Goal: Task Accomplishment & Management: Use online tool/utility

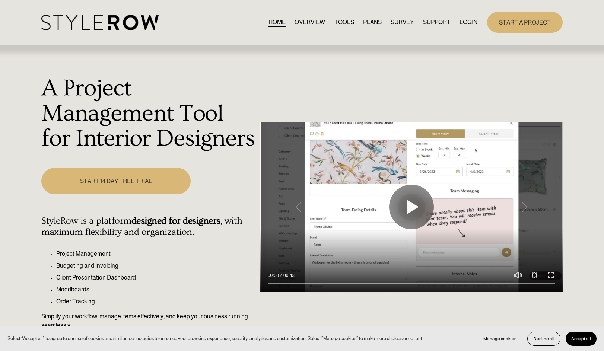
click at [468, 20] on link "LOGIN" at bounding box center [468, 22] width 18 height 10
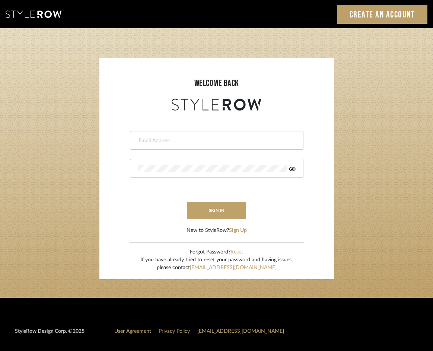
click at [164, 141] on input "email" at bounding box center [216, 140] width 156 height 7
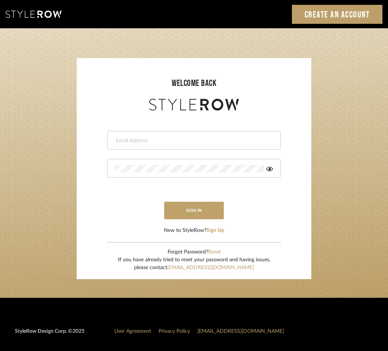
click at [199, 147] on div at bounding box center [193, 140] width 173 height 19
type input "[EMAIL_ADDRESS][DOMAIN_NAME]"
click at [192, 209] on button "sign in" at bounding box center [194, 210] width 60 height 17
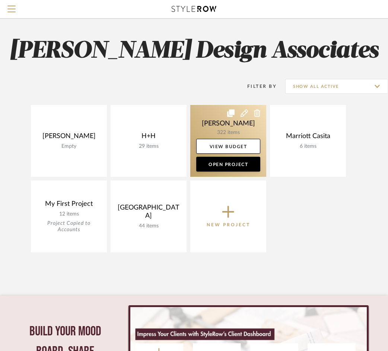
click at [225, 131] on link at bounding box center [228, 141] width 76 height 72
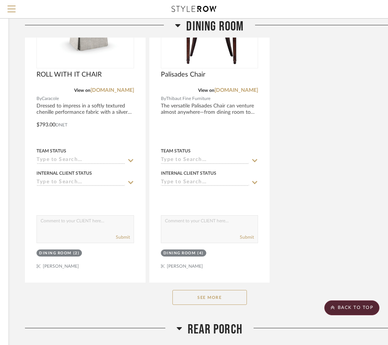
scroll to position [2082, 132]
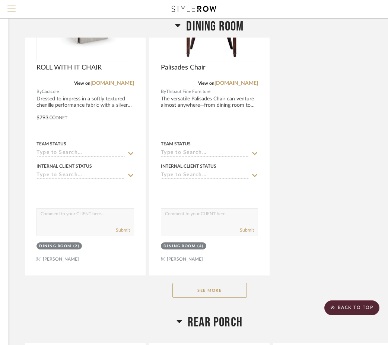
click at [213, 289] on button "See More" at bounding box center [209, 290] width 74 height 15
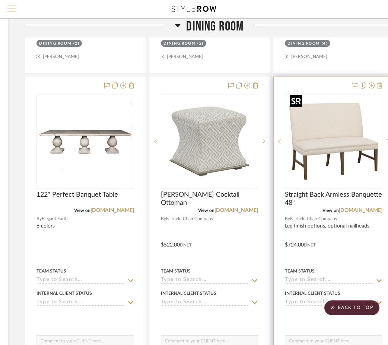
scroll to position [2614, 132]
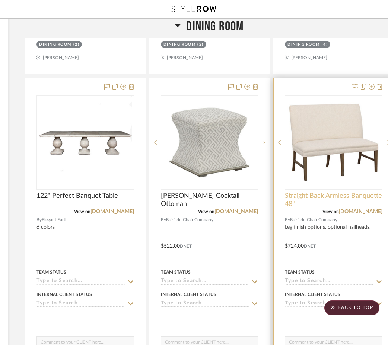
click at [352, 193] on span "Straight Back Armless Banquette 48"" at bounding box center [334, 200] width 98 height 16
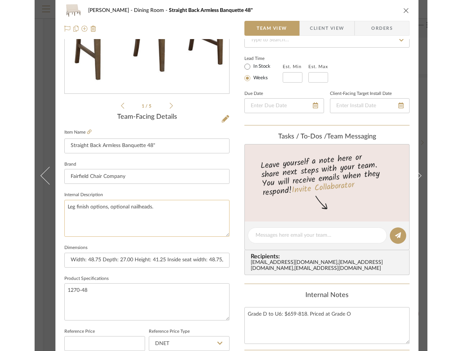
scroll to position [0, 0]
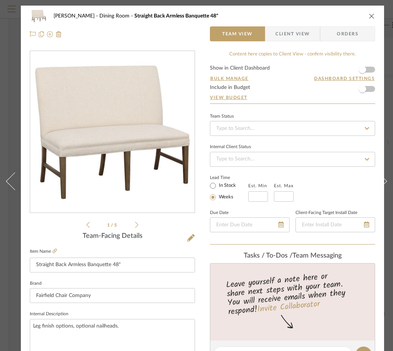
click at [51, 248] on label "Item Name" at bounding box center [43, 251] width 27 height 6
click at [54, 249] on icon at bounding box center [54, 251] width 4 height 4
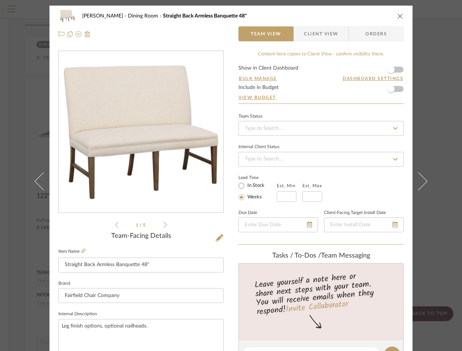
scroll to position [28, 0]
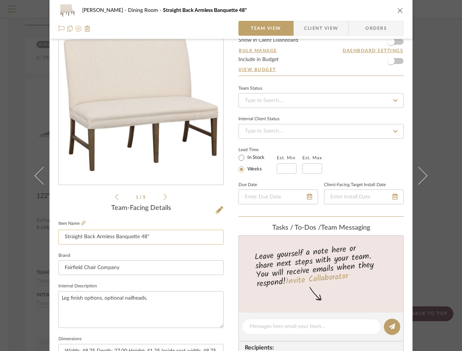
drag, startPoint x: 177, startPoint y: 232, endPoint x: 63, endPoint y: 229, distance: 113.9
click at [63, 230] on input "Straight Back Armless Banquette 48"" at bounding box center [140, 237] width 165 height 15
drag, startPoint x: 164, startPoint y: 235, endPoint x: 54, endPoint y: 236, distance: 109.4
click at [54, 236] on div "HAMMONTREE Dining Room Straight Back Armless Banquette 48" Team View Client Vie…" at bounding box center [230, 321] width 363 height 687
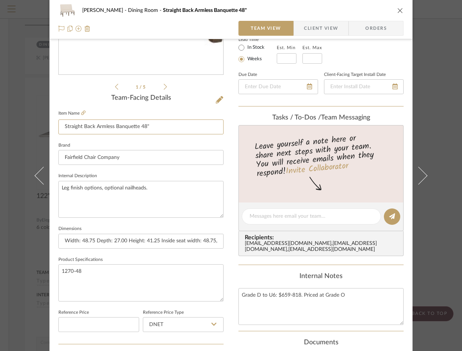
scroll to position [153, 0]
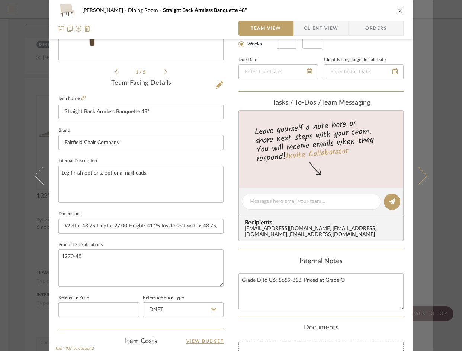
click at [393, 122] on button at bounding box center [423, 175] width 21 height 351
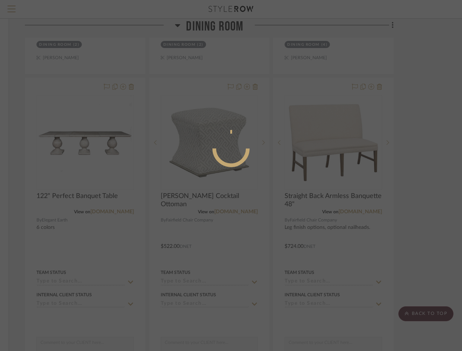
scroll to position [0, 0]
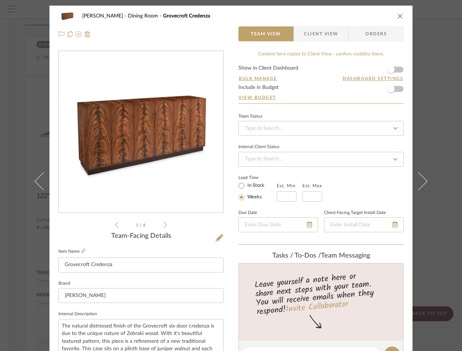
click at [393, 17] on div "HAMMONTREE Dining Room Grovecroft Credenza" at bounding box center [230, 16] width 345 height 15
click at [393, 17] on icon "close" at bounding box center [400, 16] width 6 height 6
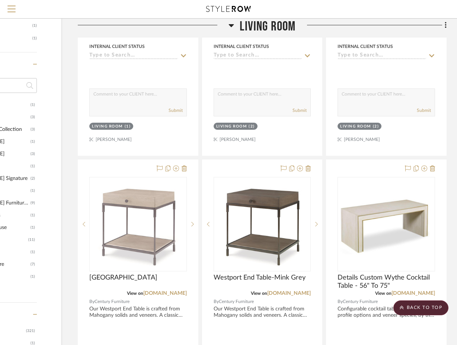
scroll to position [0, 79]
